Goal: Navigation & Orientation: Find specific page/section

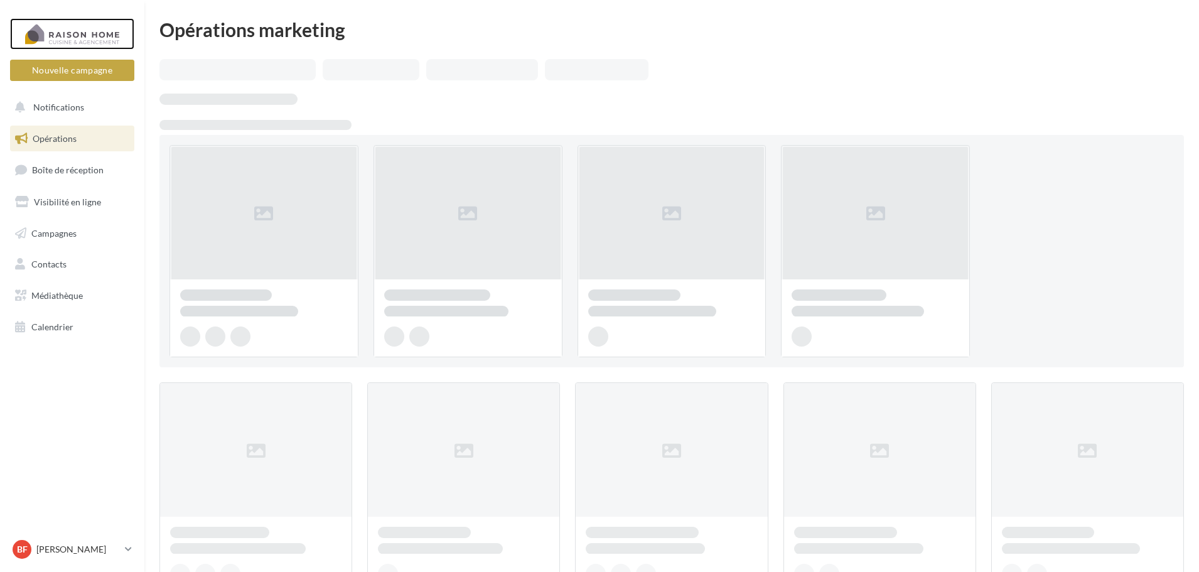
click at [77, 33] on div at bounding box center [72, 33] width 100 height 31
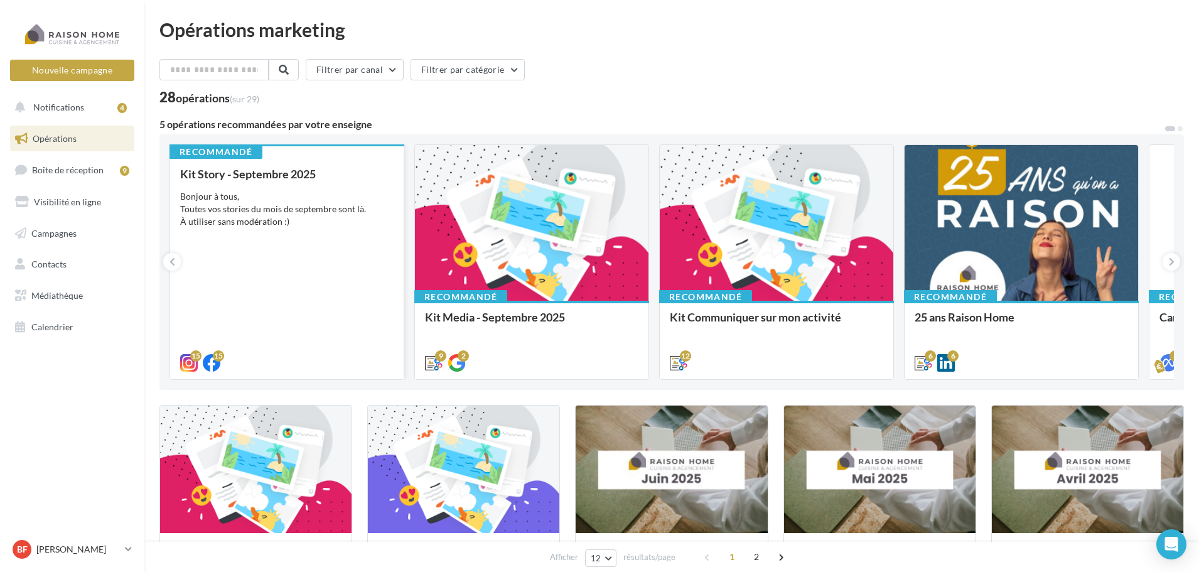
click at [294, 225] on div "Bonjour à tous, Toutes vos stories du mois de septembre sont là. À utiliser san…" at bounding box center [287, 209] width 214 height 38
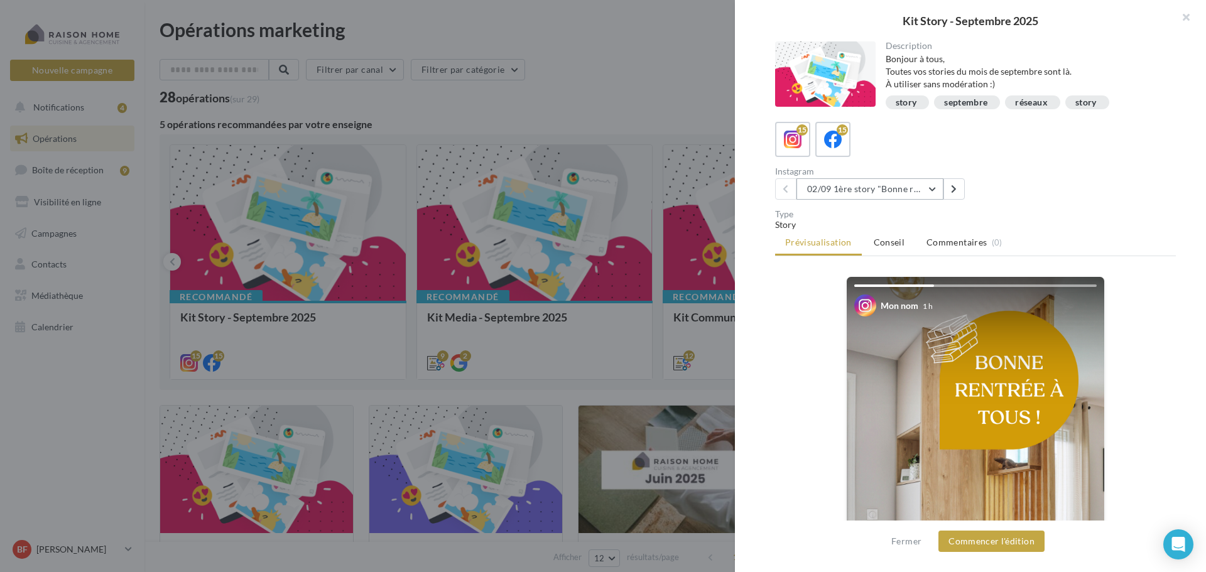
click at [933, 190] on button "02/09 1ère story "Bonne rentrée"" at bounding box center [869, 188] width 147 height 21
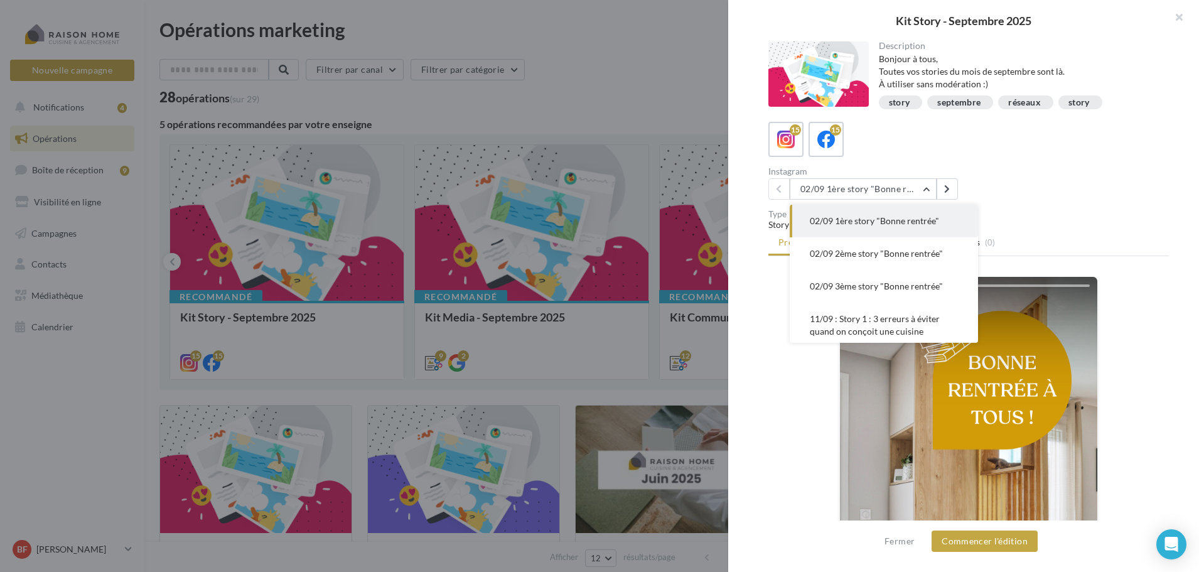
click at [627, 90] on div at bounding box center [599, 286] width 1199 height 572
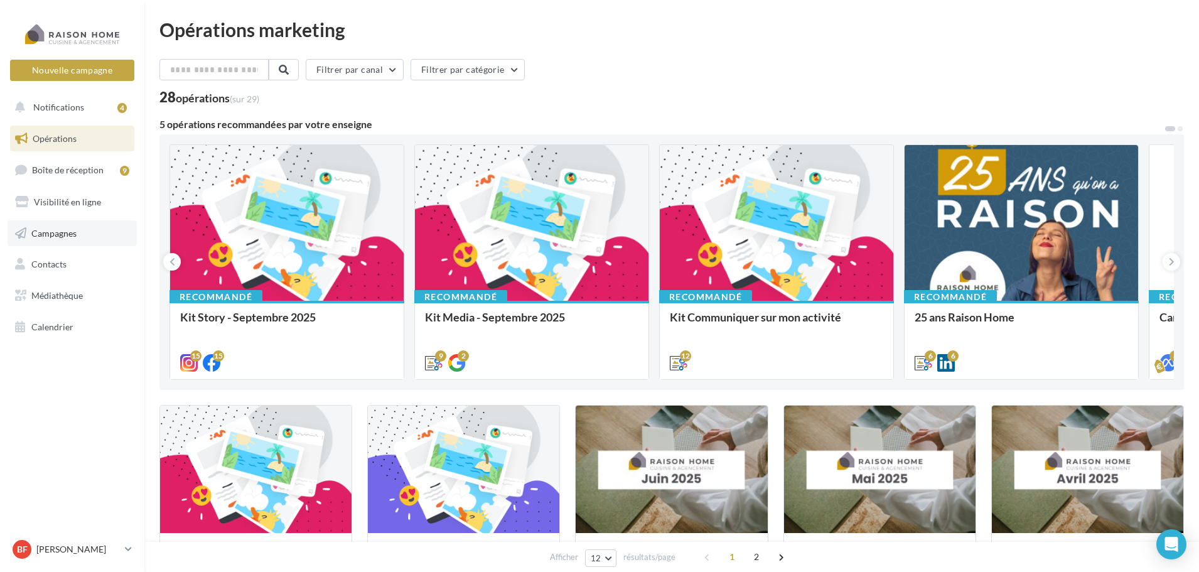
click at [91, 229] on link "Campagnes" at bounding box center [72, 233] width 129 height 26
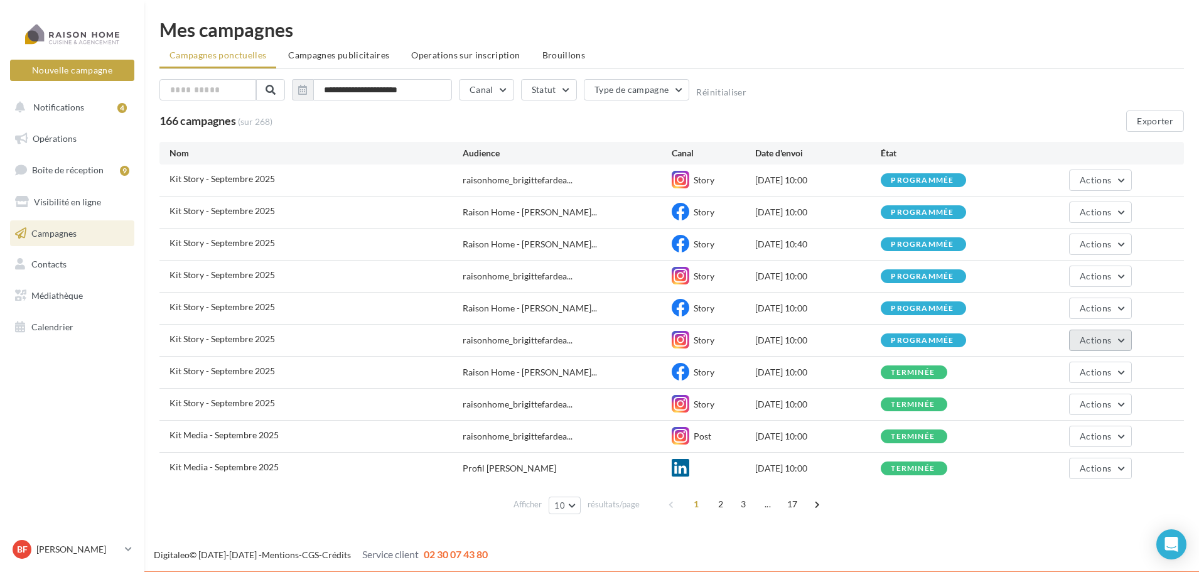
click at [1122, 342] on button "Actions" at bounding box center [1100, 340] width 63 height 21
click at [915, 555] on div "Digitaleo © 2015-2025 - Mentions - CGS - Crédits Service client 02 30 07 43 80" at bounding box center [671, 555] width 1055 height 14
click at [1125, 340] on button "Actions" at bounding box center [1100, 340] width 63 height 21
click at [1049, 472] on button "Annuler" at bounding box center [1070, 468] width 126 height 33
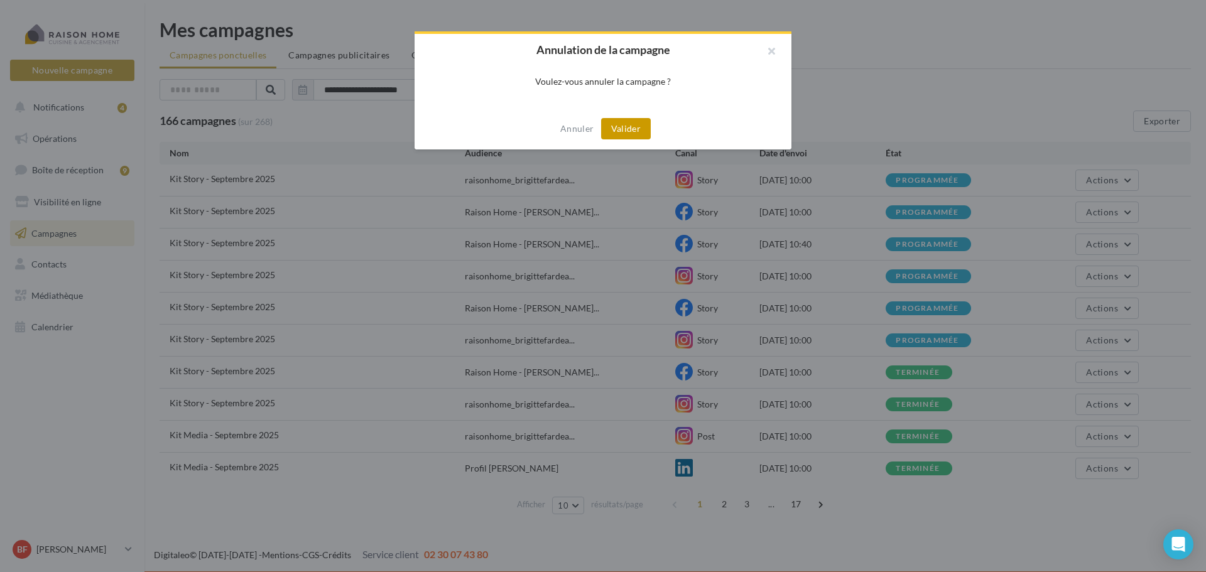
click at [627, 128] on button "Valider" at bounding box center [626, 128] width 50 height 21
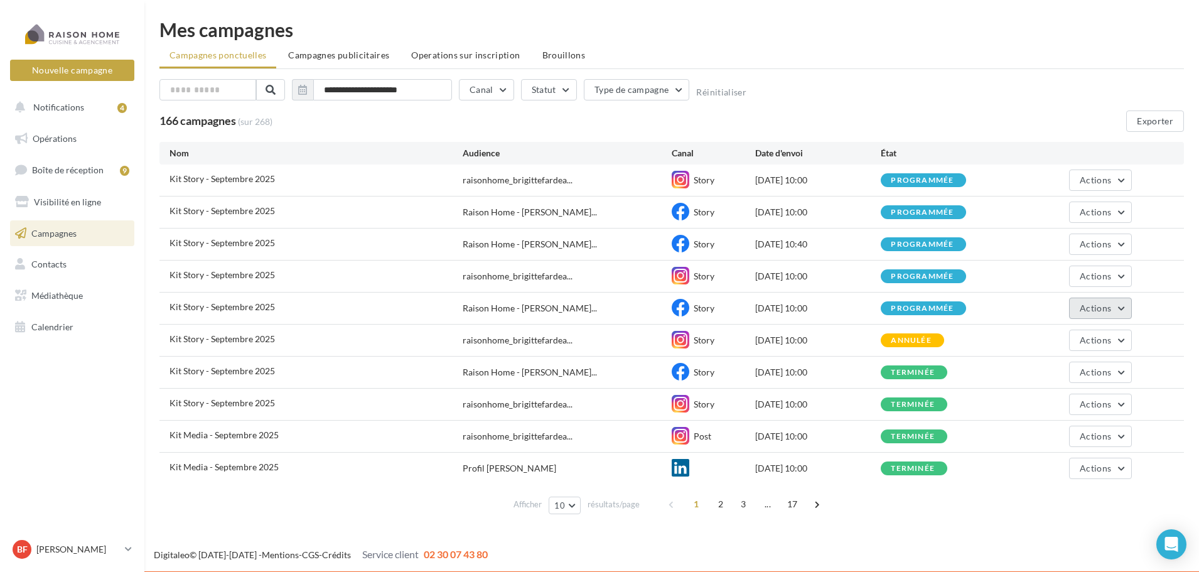
click at [1122, 306] on button "Actions" at bounding box center [1100, 308] width 63 height 21
click at [1054, 428] on button "Annuler" at bounding box center [1070, 435] width 126 height 33
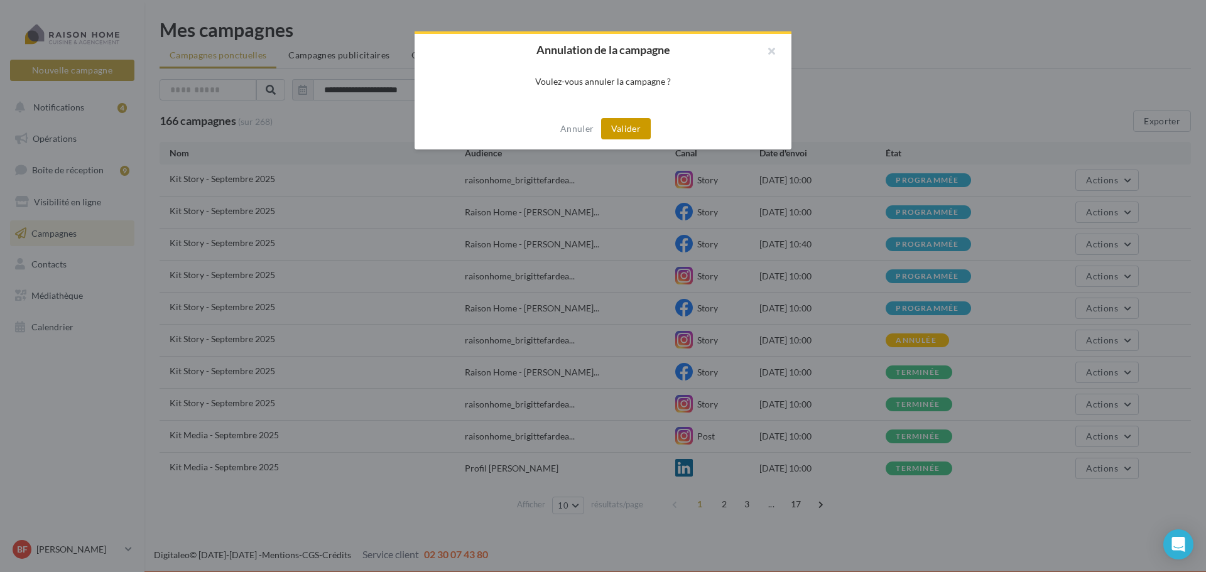
click at [627, 129] on button "Valider" at bounding box center [626, 128] width 50 height 21
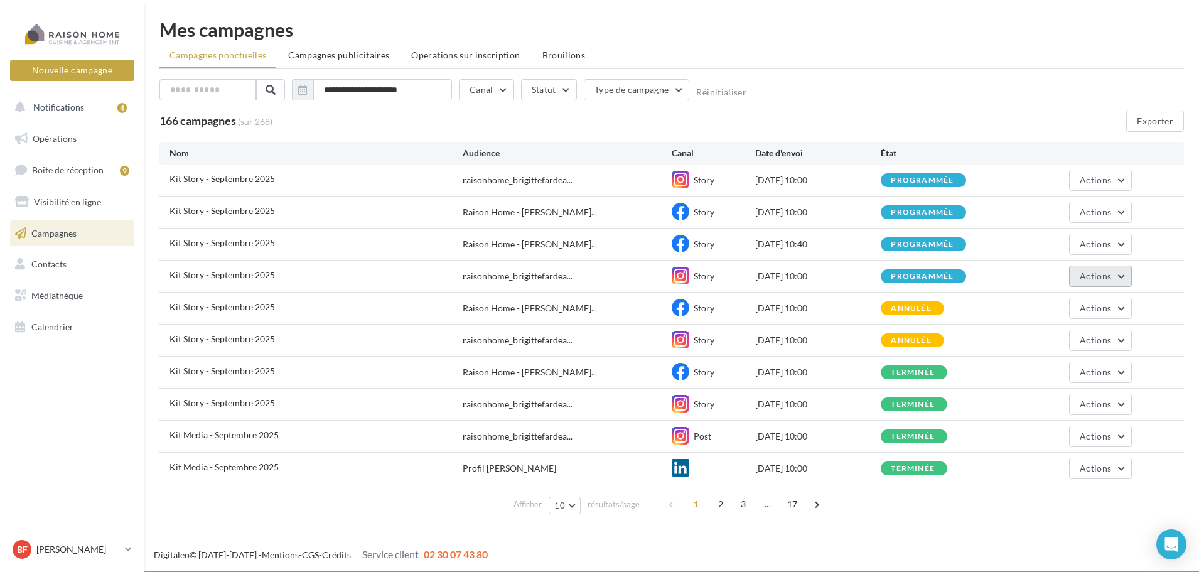
click at [1123, 273] on button "Actions" at bounding box center [1100, 276] width 63 height 21
click at [1067, 399] on button "Annuler" at bounding box center [1070, 403] width 126 height 33
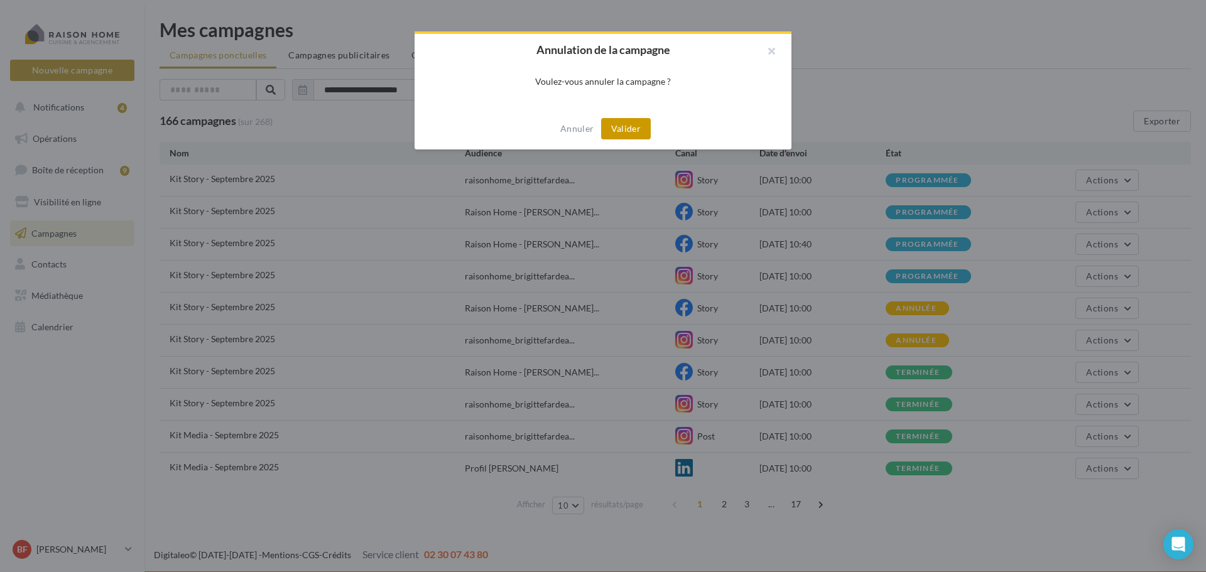
click at [630, 121] on button "Valider" at bounding box center [626, 128] width 50 height 21
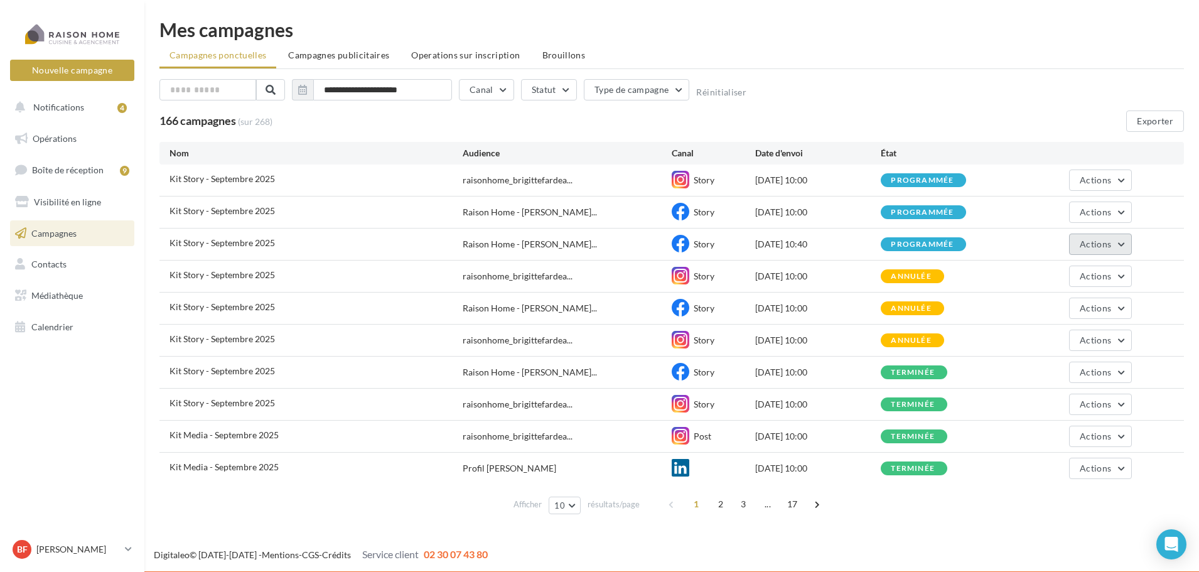
click at [1124, 244] on button "Actions" at bounding box center [1100, 244] width 63 height 21
click at [1069, 368] on button "Annuler" at bounding box center [1070, 371] width 126 height 33
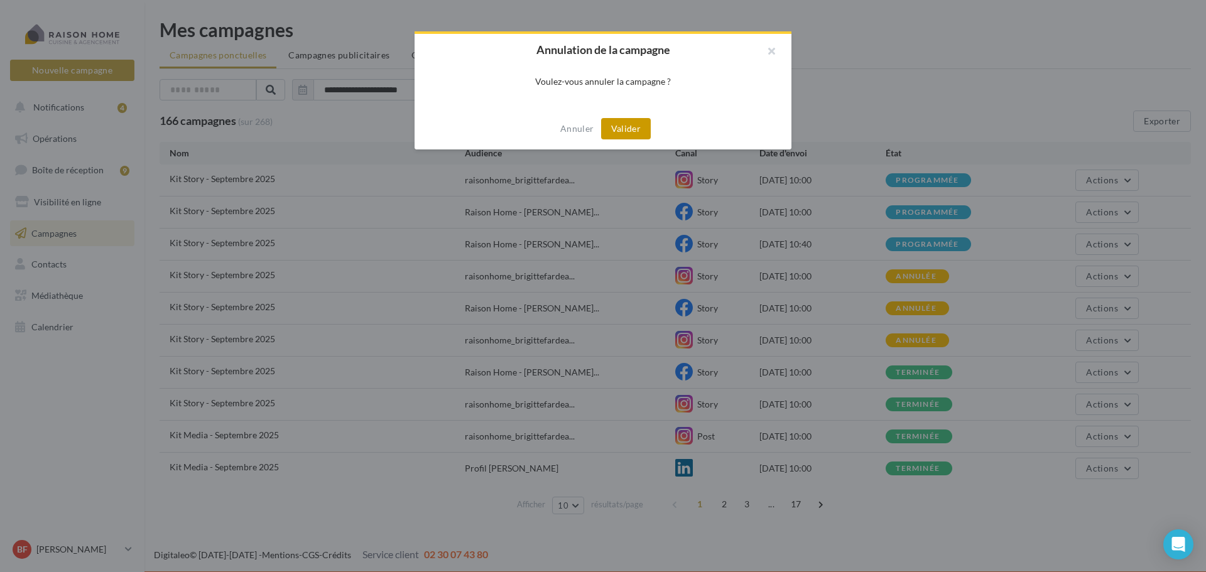
click at [624, 126] on button "Valider" at bounding box center [626, 128] width 50 height 21
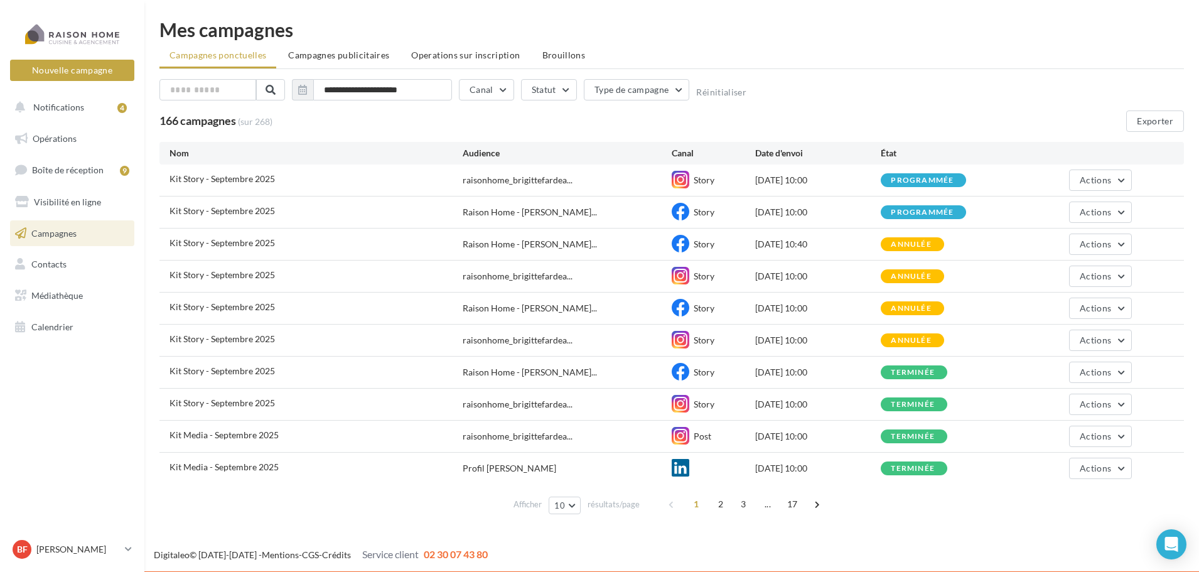
click at [793, 210] on div "12/09/2025 10:00" at bounding box center [818, 212] width 126 height 13
drag, startPoint x: 898, startPoint y: 207, endPoint x: 906, endPoint y: 206, distance: 7.6
click at [899, 206] on div "programmée" at bounding box center [923, 212] width 85 height 14
click at [1123, 212] on button "Actions" at bounding box center [1100, 212] width 63 height 21
click at [1089, 239] on button "Voir les résultats" at bounding box center [1070, 241] width 126 height 33
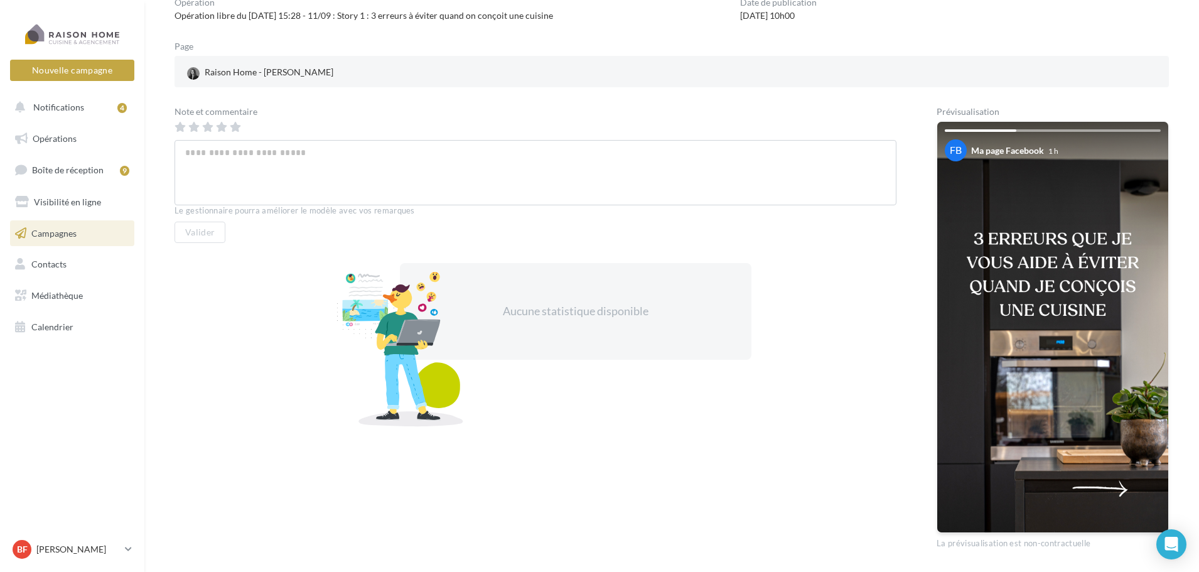
scroll to position [170, 0]
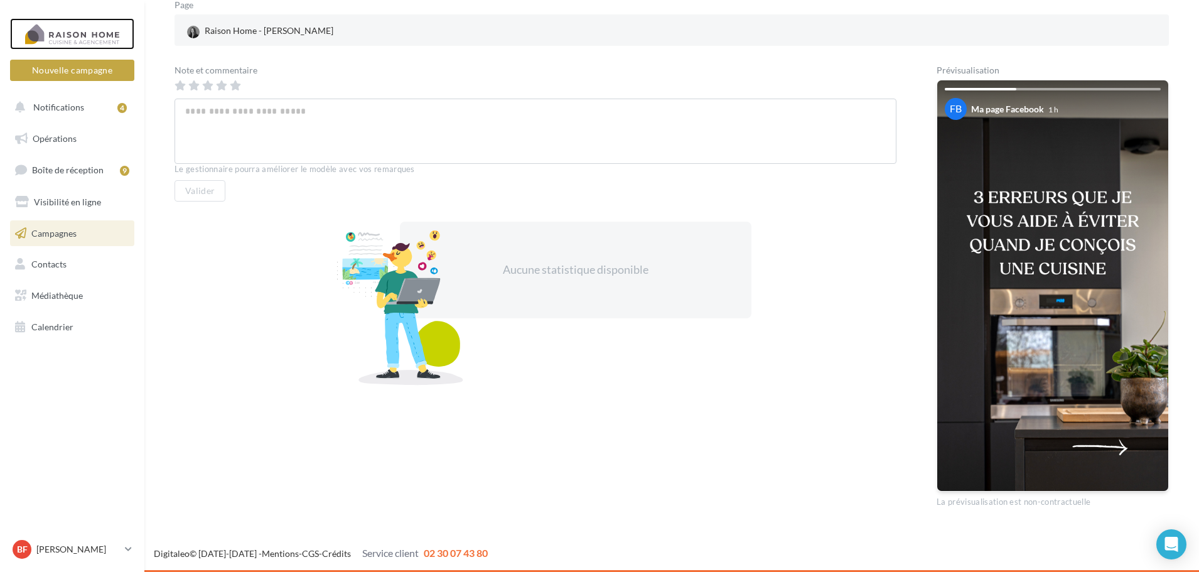
click at [86, 26] on div at bounding box center [72, 33] width 100 height 31
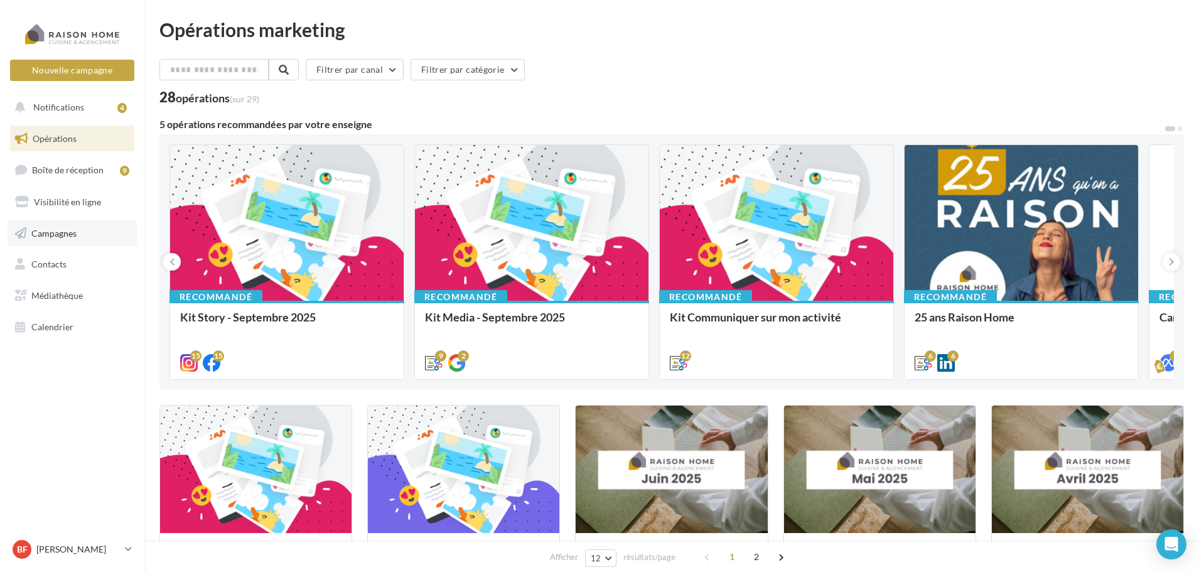
click at [73, 230] on span "Campagnes" at bounding box center [53, 232] width 45 height 11
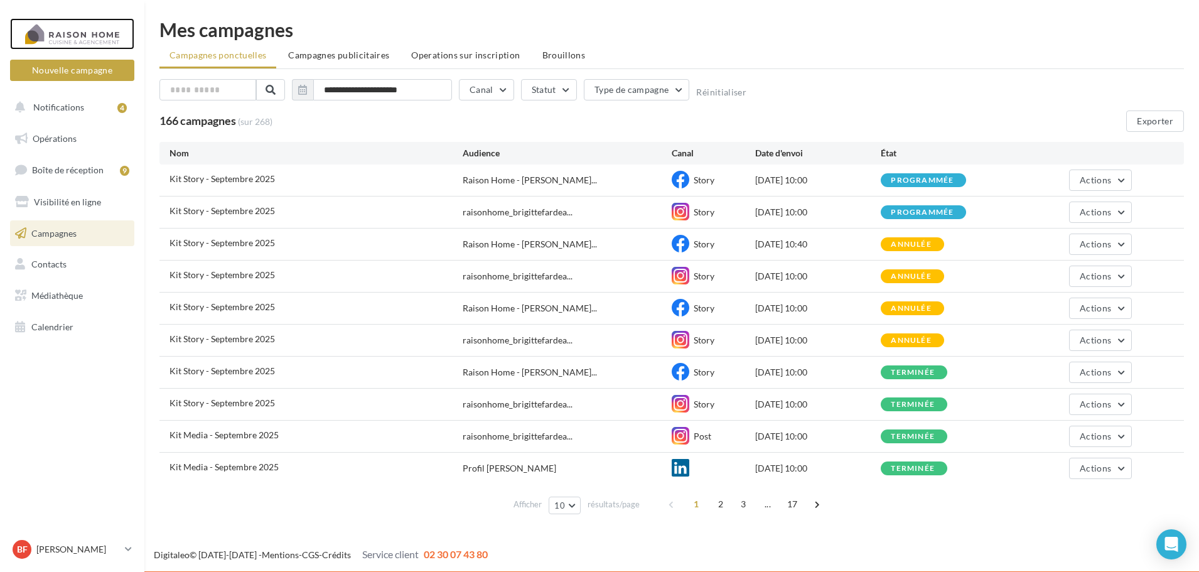
click at [85, 19] on div at bounding box center [72, 33] width 100 height 31
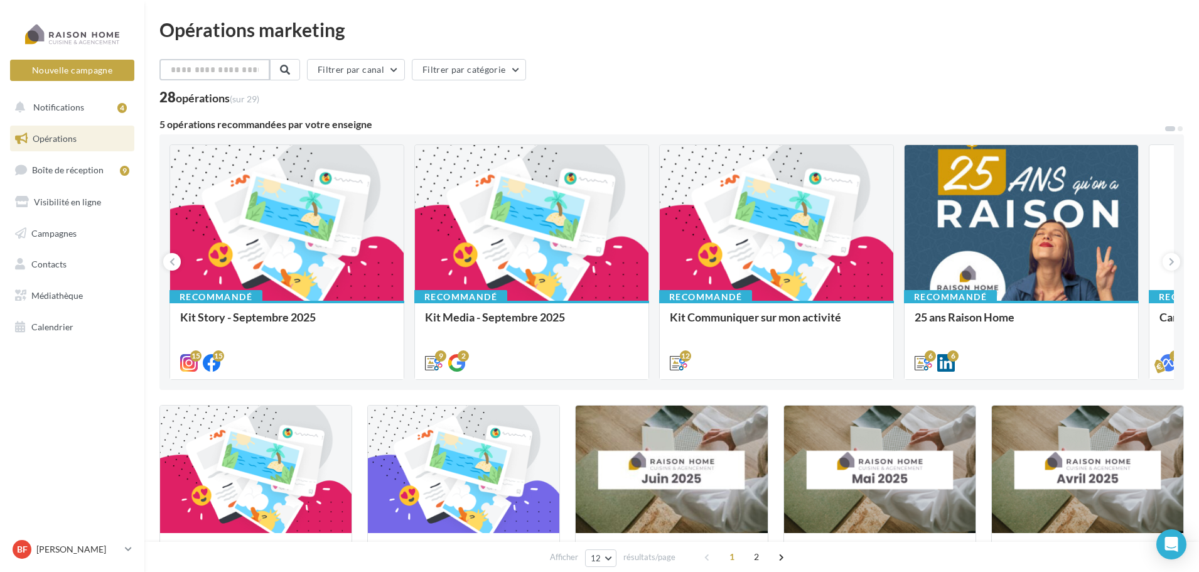
click at [187, 71] on input "text" at bounding box center [215, 69] width 111 height 21
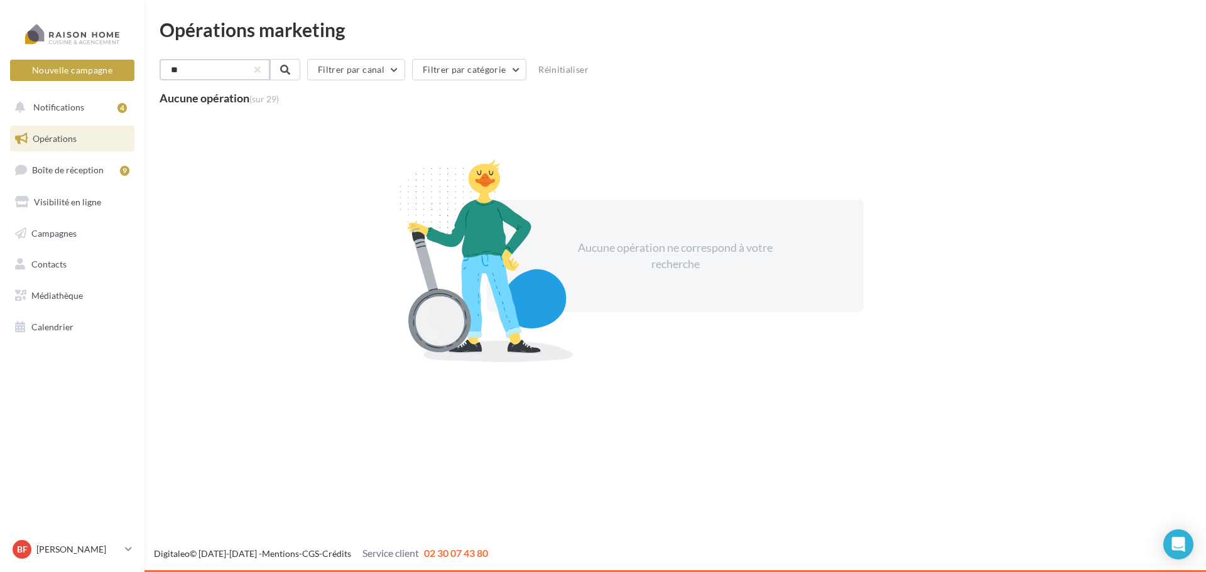
type input "*"
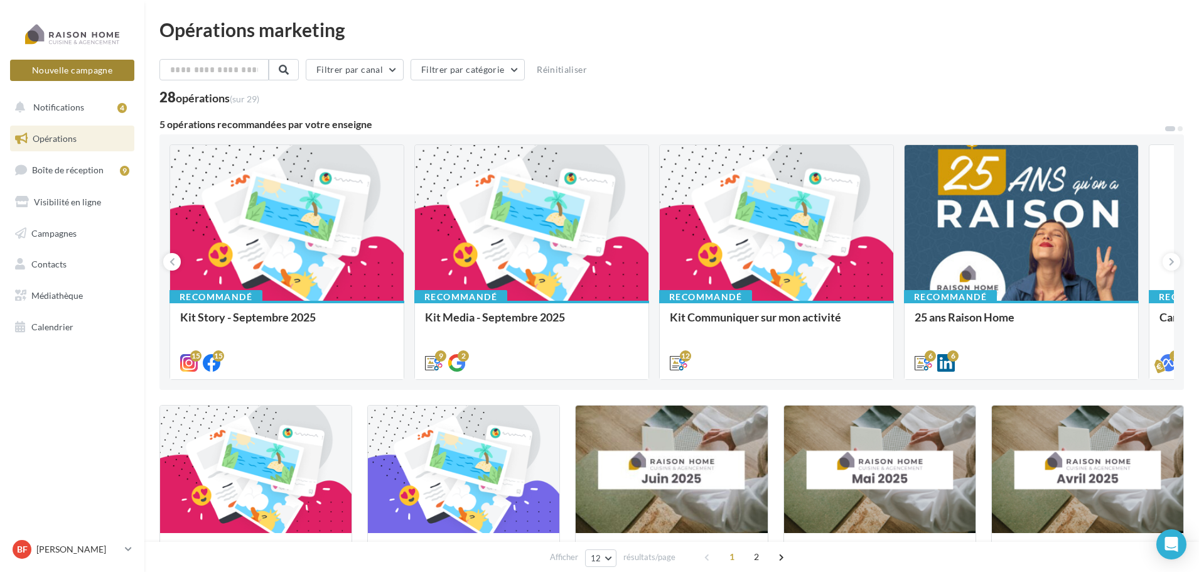
click at [100, 65] on button "Nouvelle campagne" at bounding box center [72, 70] width 124 height 21
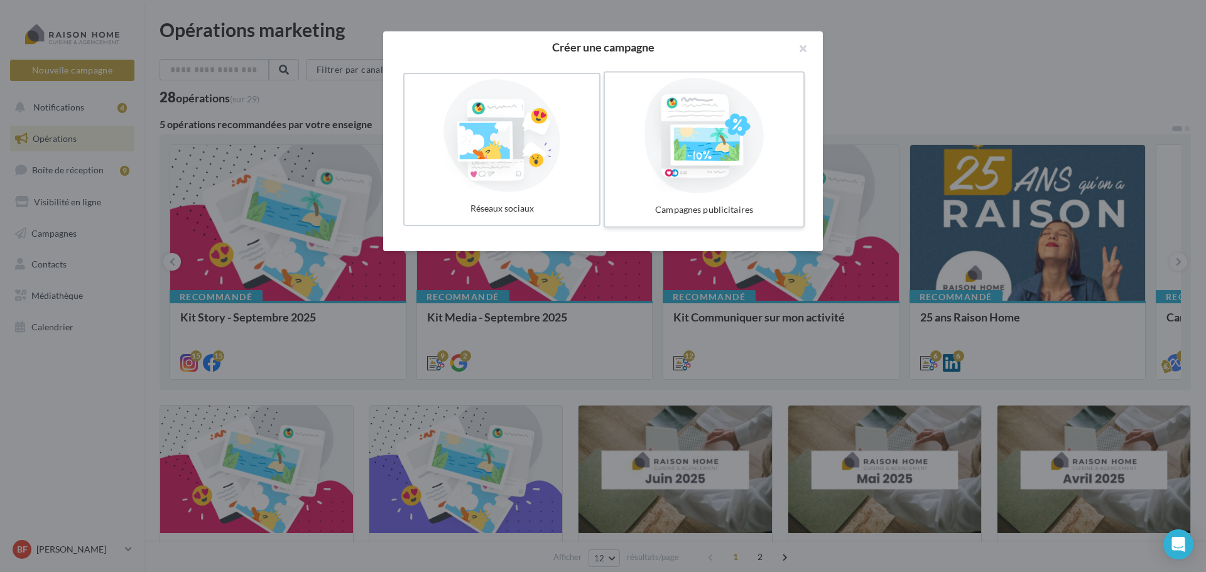
click at [718, 151] on div at bounding box center [704, 136] width 188 height 116
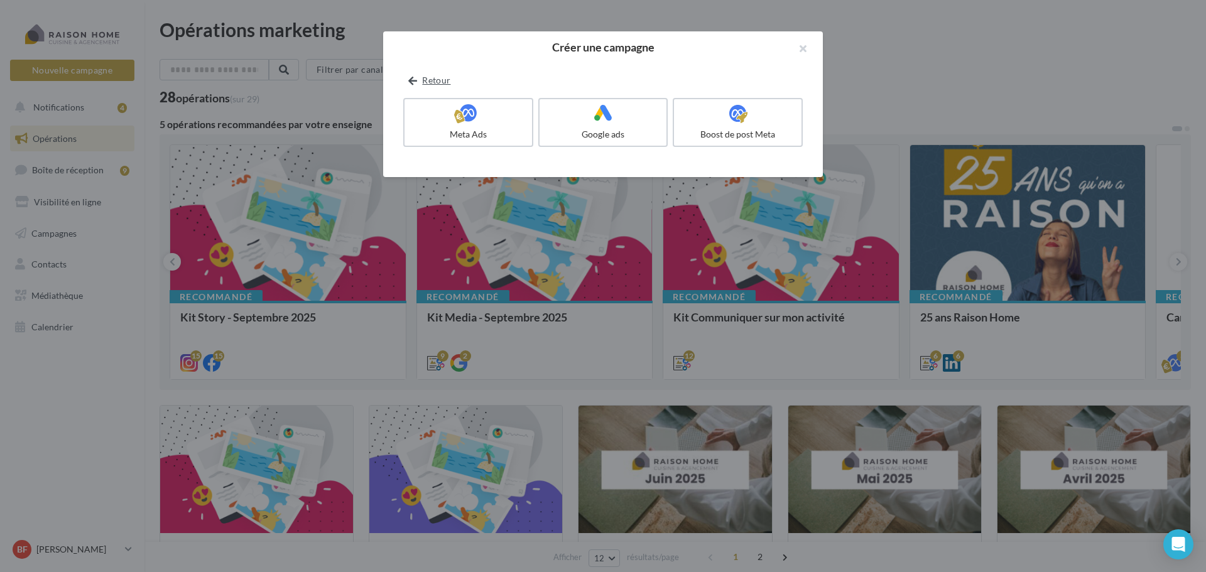
click at [439, 79] on button "Retour" at bounding box center [429, 80] width 52 height 15
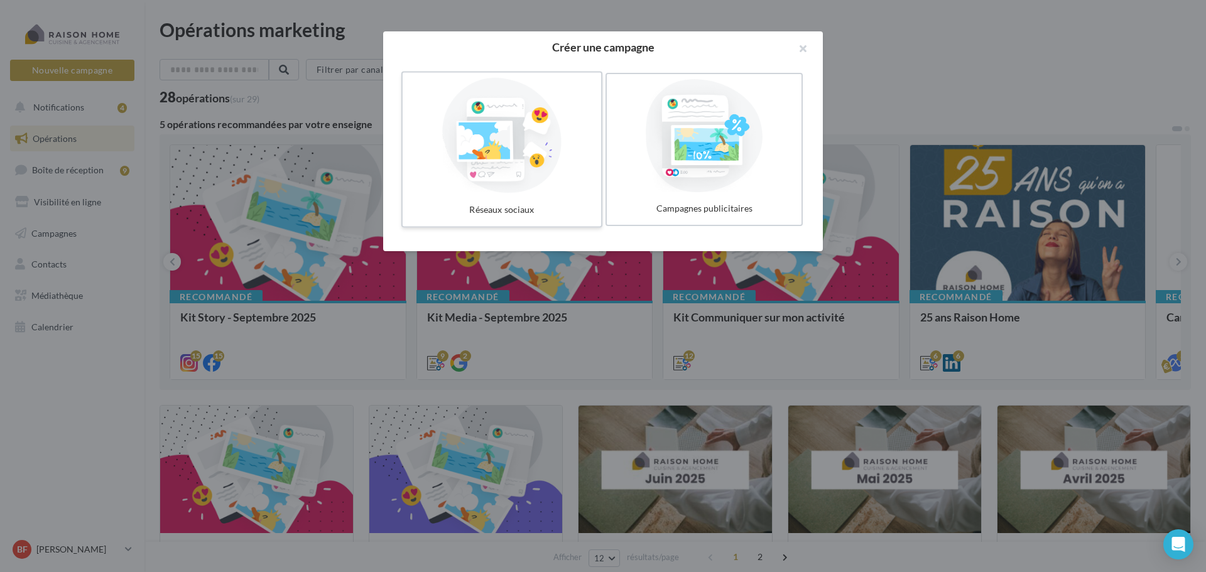
click at [476, 164] on div at bounding box center [502, 136] width 188 height 116
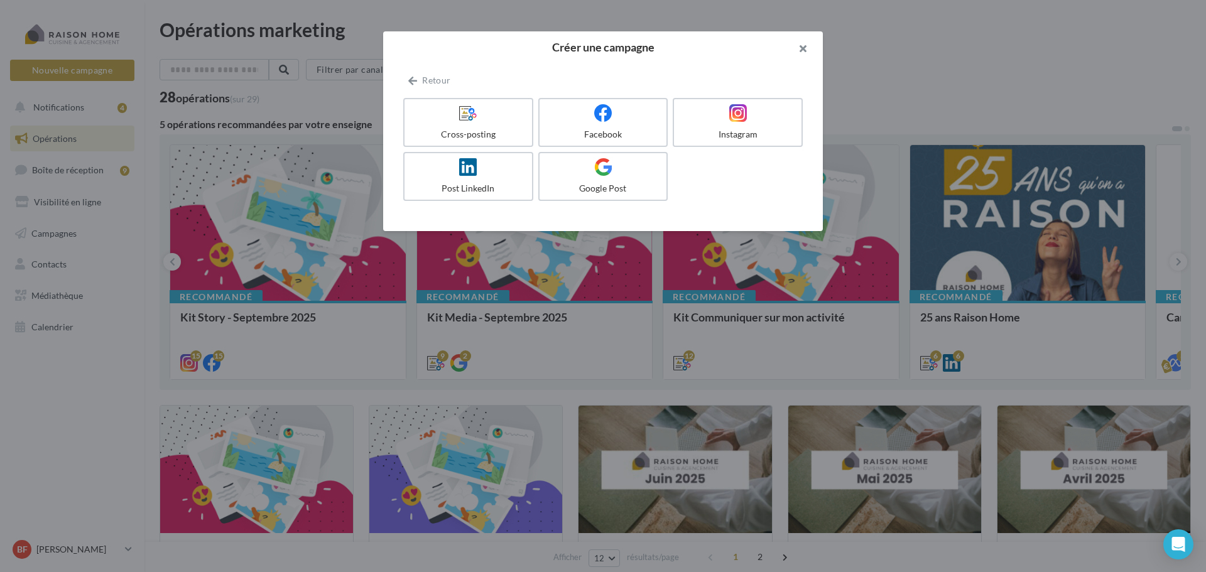
click at [806, 50] on button "button" at bounding box center [797, 50] width 50 height 38
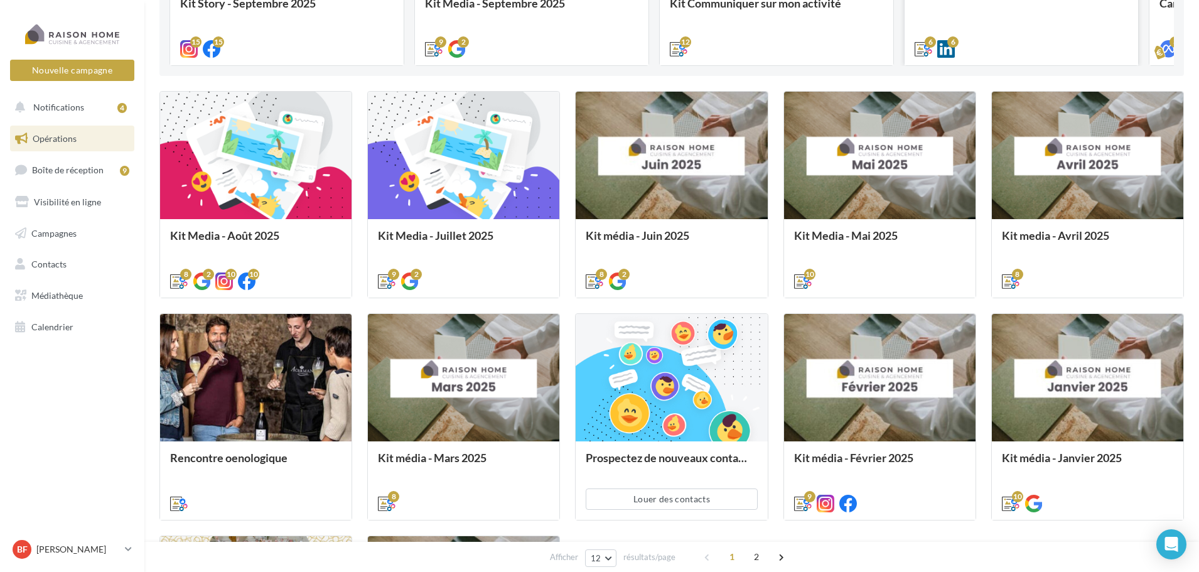
scroll to position [589, 0]
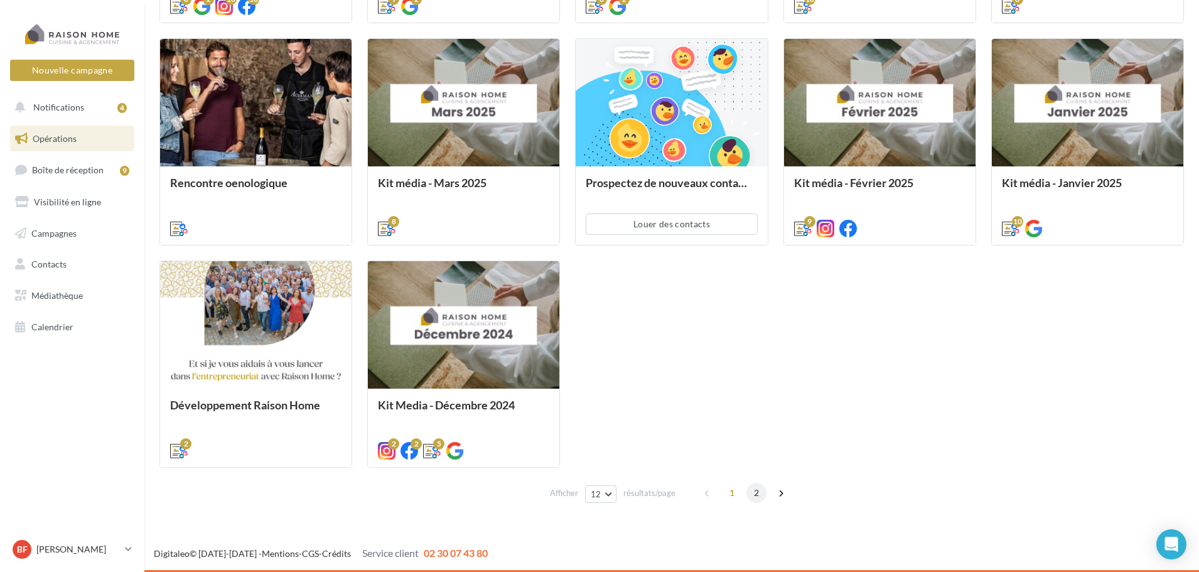
click at [758, 496] on span "2" at bounding box center [757, 493] width 20 height 20
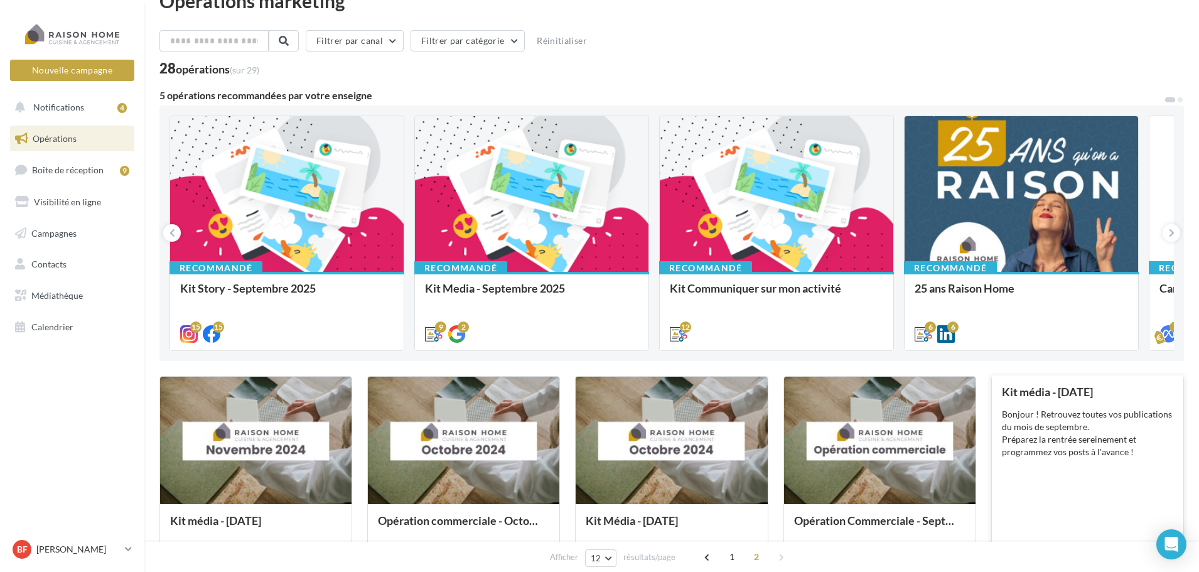
scroll to position [0, 0]
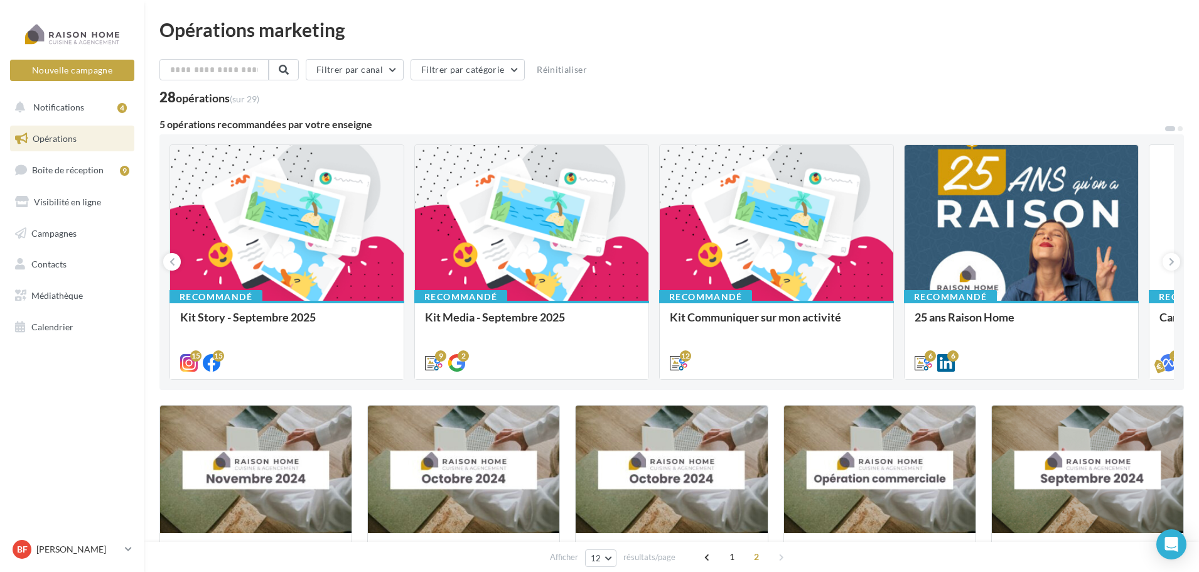
drag, startPoint x: 1169, startPoint y: 129, endPoint x: 1094, endPoint y: 134, distance: 74.9
click at [1094, 134] on div "5 opérations recommandées par votre enseigne Recommandé Kit Story - Septembre 2…" at bounding box center [672, 254] width 1025 height 271
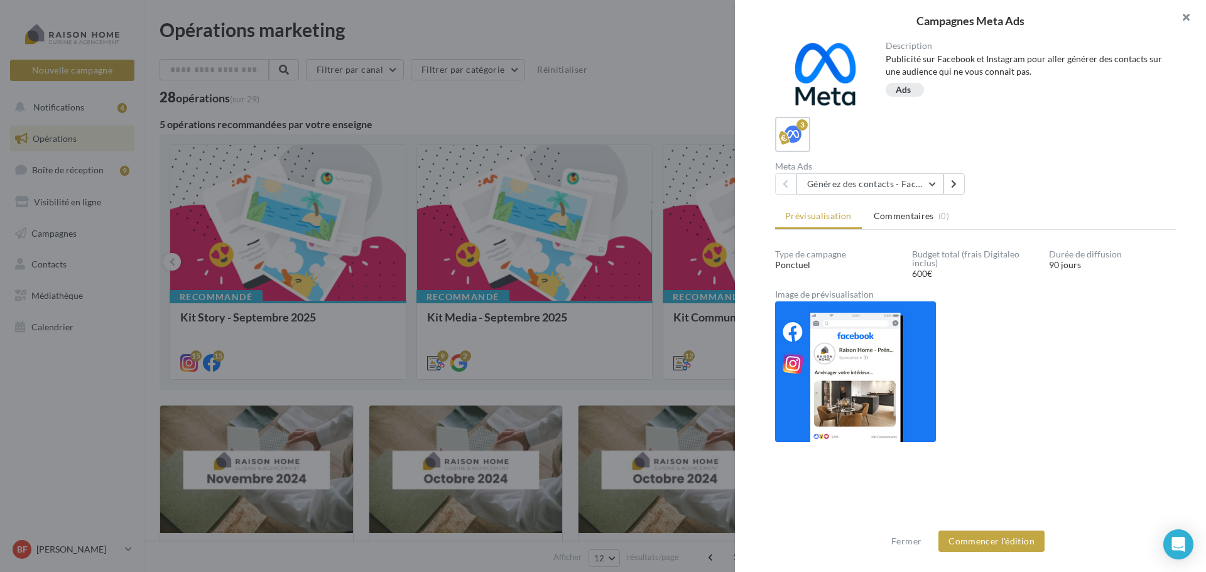
click at [1187, 18] on button "button" at bounding box center [1180, 19] width 50 height 38
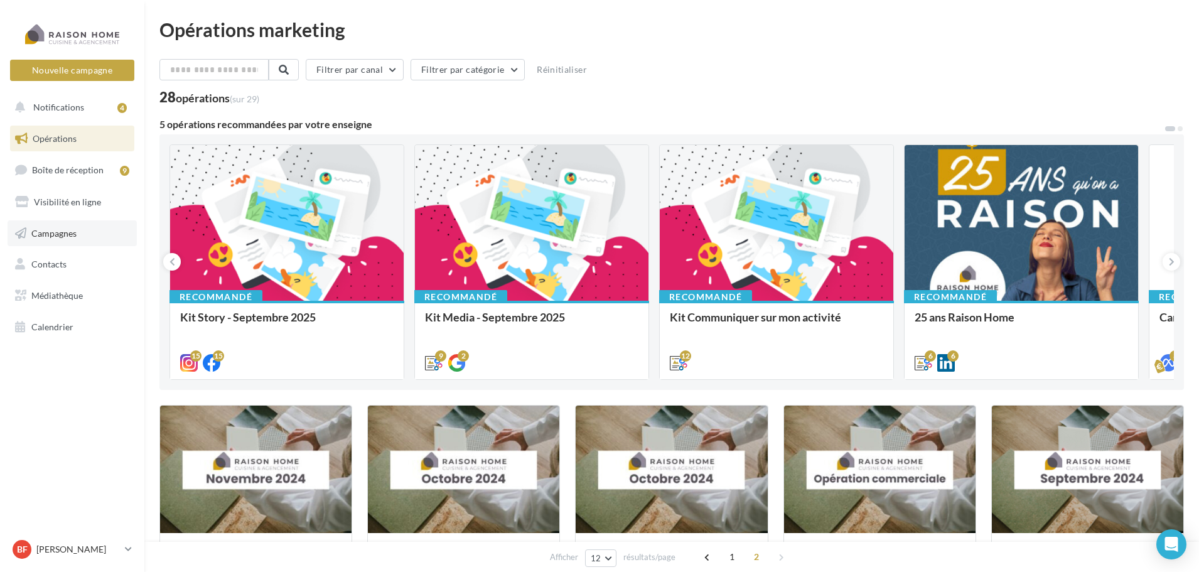
click at [56, 231] on span "Campagnes" at bounding box center [53, 232] width 45 height 11
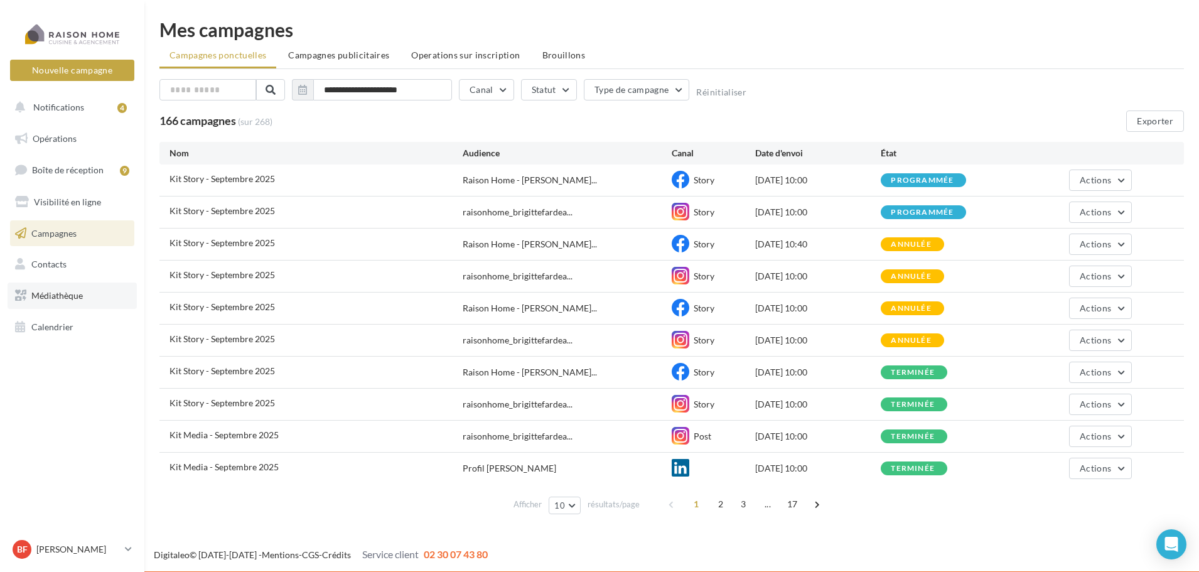
click at [57, 289] on link "Médiathèque" at bounding box center [72, 296] width 129 height 26
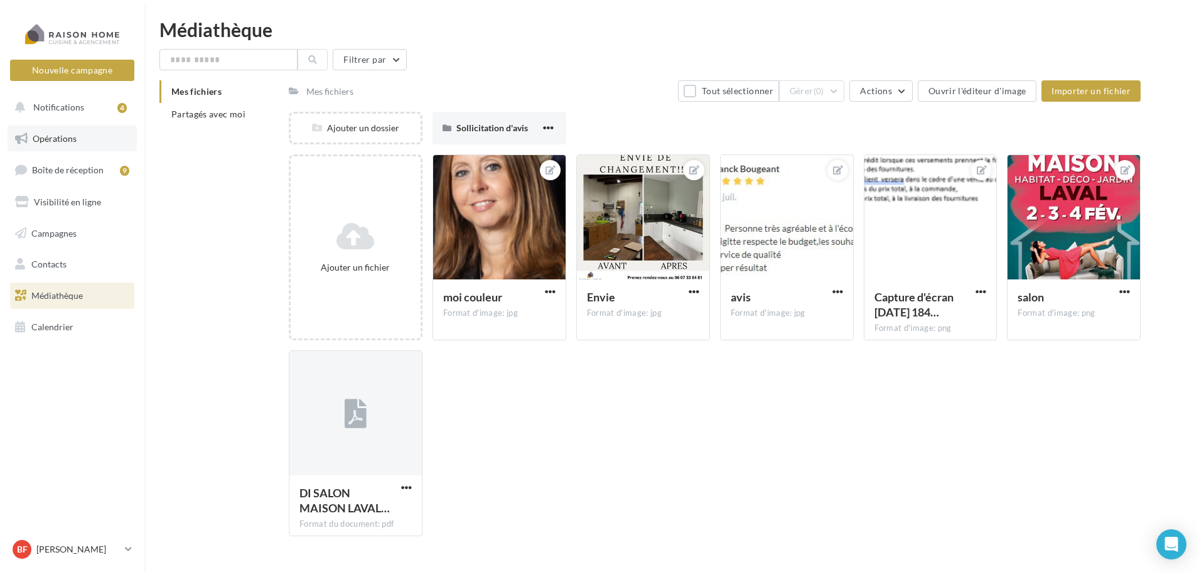
click at [91, 139] on link "Opérations" at bounding box center [72, 139] width 129 height 26
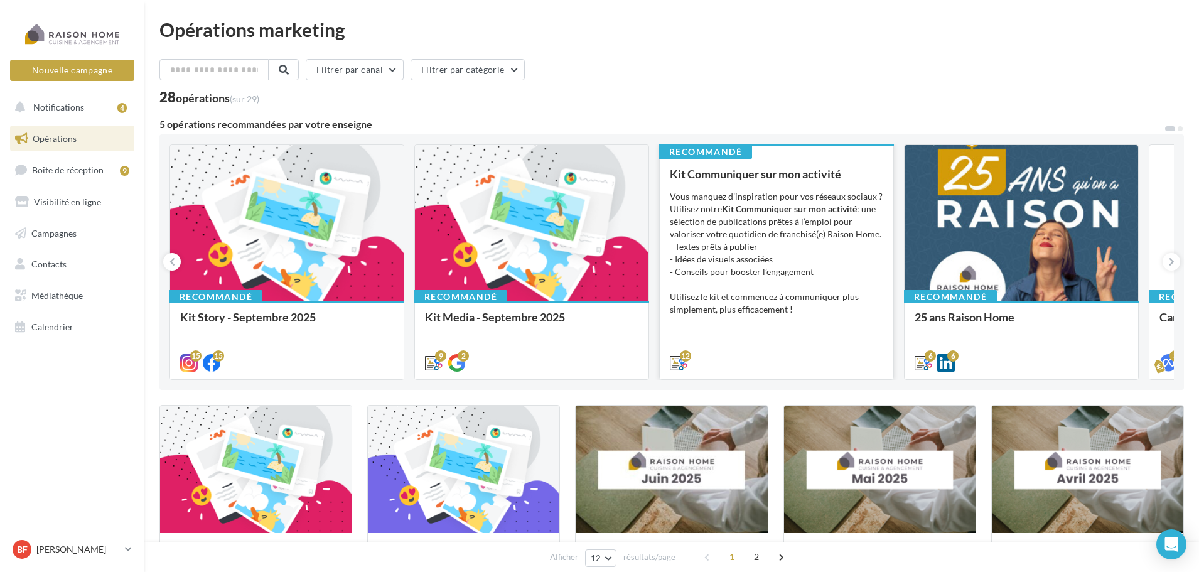
click at [818, 246] on div "Vous manquez d’inspiration pour vos réseaux sociaux ? Utilisez notre Kit Commun…" at bounding box center [777, 253] width 214 height 126
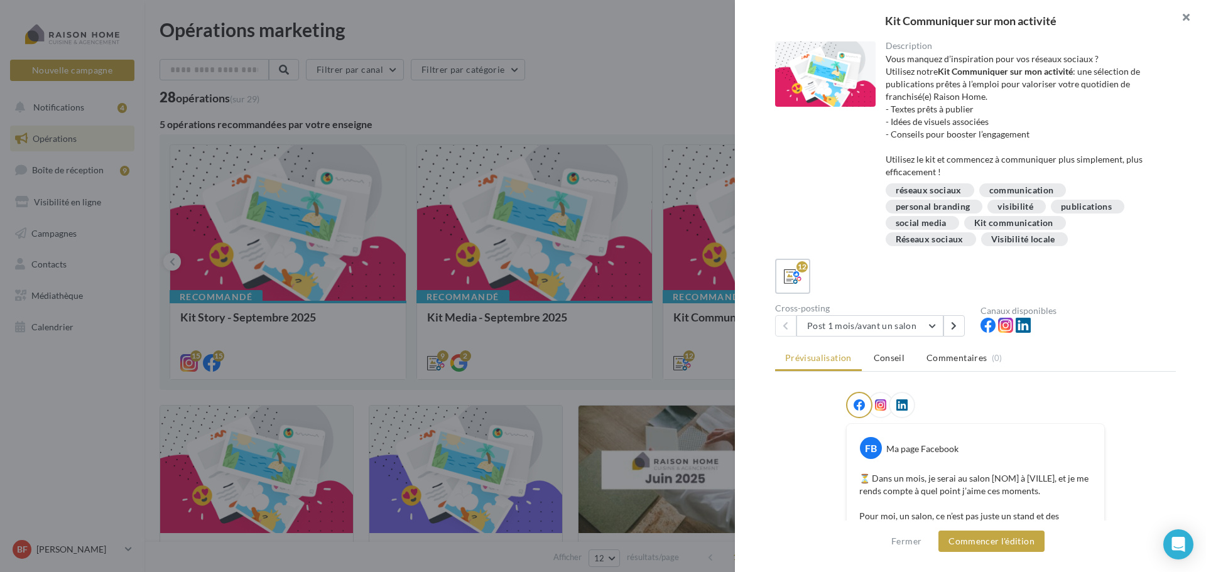
click at [1189, 19] on button "button" at bounding box center [1180, 19] width 50 height 38
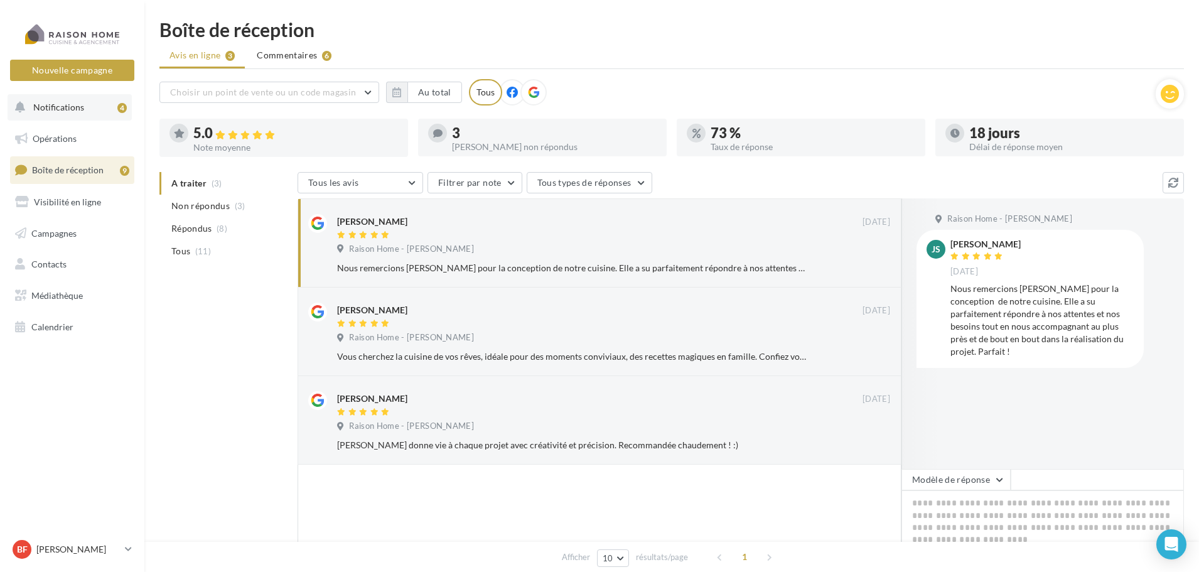
click at [84, 103] on button "Notifications 4" at bounding box center [70, 107] width 124 height 26
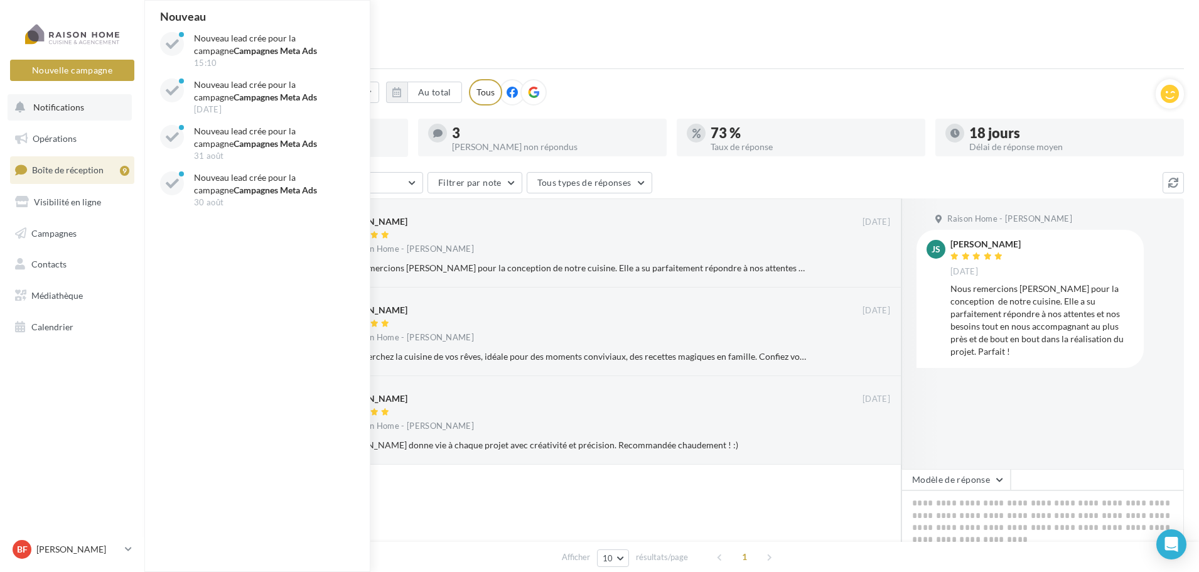
click at [84, 103] on button "Notifications Nouveau Nouveau lead crée pour la campagne Campagnes Meta Ads 15:…" at bounding box center [70, 107] width 124 height 26
